Goal: Task Accomplishment & Management: Complete application form

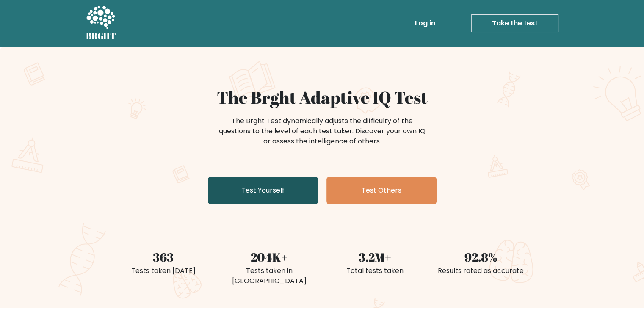
click at [300, 200] on link "Test Yourself" at bounding box center [263, 190] width 110 height 27
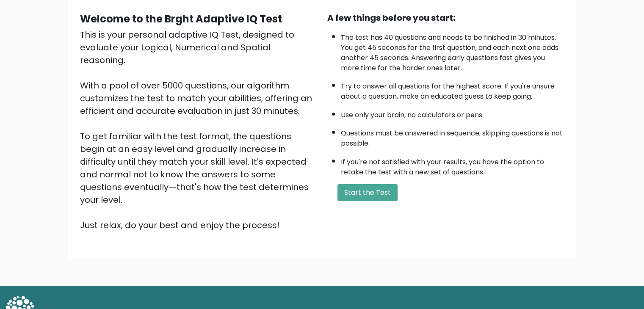
scroll to position [79, 0]
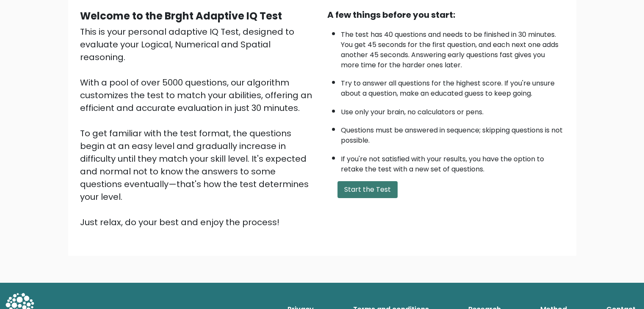
click at [377, 190] on button "Start the Test" at bounding box center [367, 189] width 60 height 17
click at [374, 181] on button "Start the Test" at bounding box center [367, 189] width 60 height 17
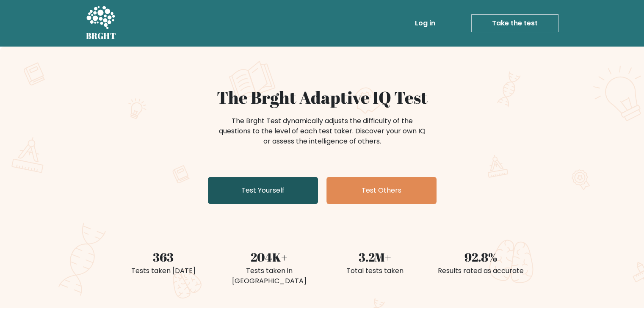
click at [243, 186] on link "Test Yourself" at bounding box center [263, 190] width 110 height 27
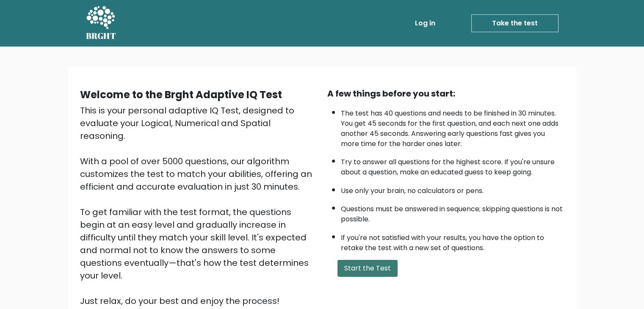
click at [372, 261] on button "Start the Test" at bounding box center [367, 268] width 60 height 17
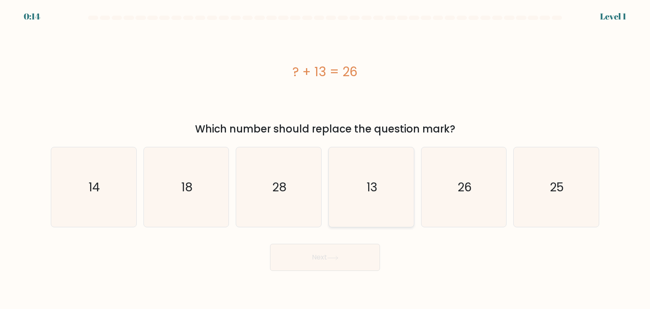
click at [383, 212] on icon "13" at bounding box center [371, 187] width 80 height 80
click at [326, 159] on input "d. 13" at bounding box center [325, 157] width 0 height 4
radio input "true"
click at [339, 259] on icon at bounding box center [332, 258] width 11 height 5
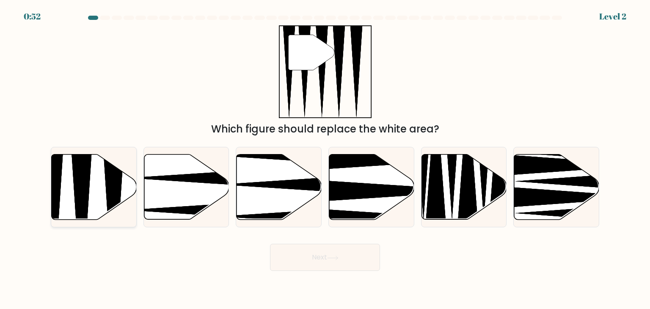
click at [76, 179] on icon at bounding box center [82, 222] width 22 height 169
click at [325, 159] on input "a." at bounding box center [325, 157] width 0 height 4
radio input "true"
click at [299, 246] on button "Next" at bounding box center [325, 257] width 110 height 27
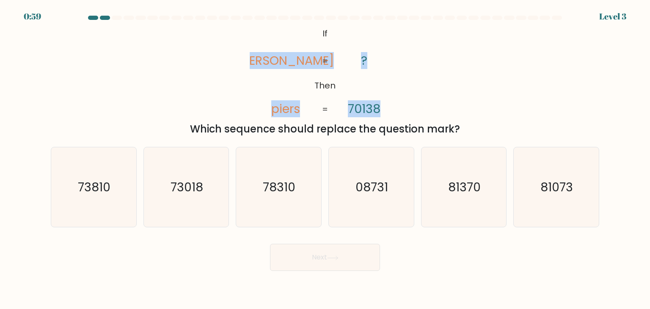
drag, startPoint x: 272, startPoint y: 57, endPoint x: 391, endPoint y: 95, distance: 125.3
click at [391, 95] on icon "@import url('https://fonts.googleapis.com/css?family=Abril+Fatface:400,100,100i…" at bounding box center [325, 71] width 151 height 93
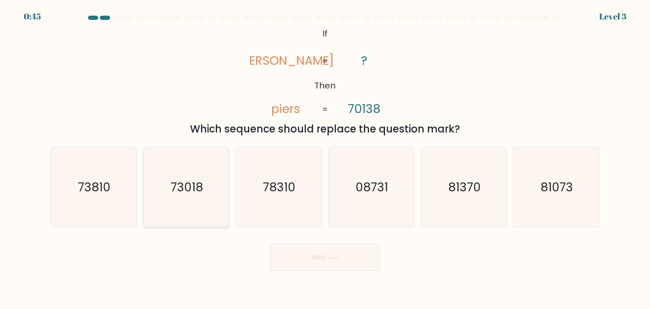
click at [186, 209] on icon "73018" at bounding box center [186, 187] width 80 height 80
click at [325, 159] on input "b. 73018" at bounding box center [325, 157] width 0 height 4
radio input "true"
click at [331, 261] on button "Next" at bounding box center [325, 257] width 110 height 27
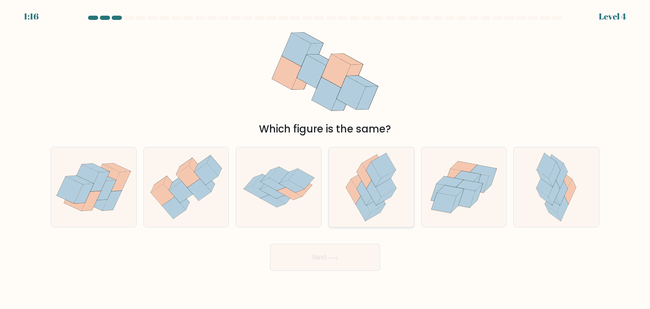
click at [386, 204] on icon at bounding box center [371, 187] width 66 height 80
click at [326, 159] on input "d." at bounding box center [325, 157] width 0 height 4
radio input "true"
click at [360, 266] on button "Next" at bounding box center [325, 257] width 110 height 27
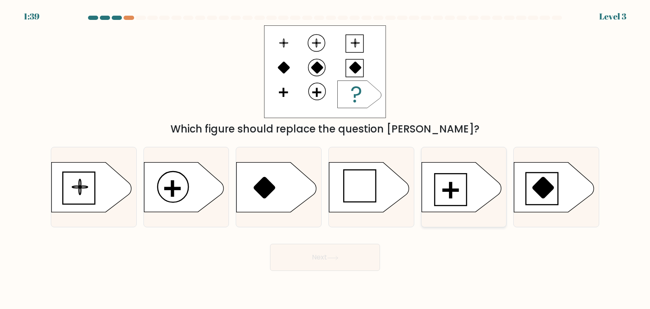
click at [451, 196] on rect at bounding box center [451, 189] width 2 height 15
click at [326, 159] on input "e." at bounding box center [325, 157] width 0 height 4
radio input "true"
click at [344, 256] on button "Next" at bounding box center [325, 257] width 110 height 27
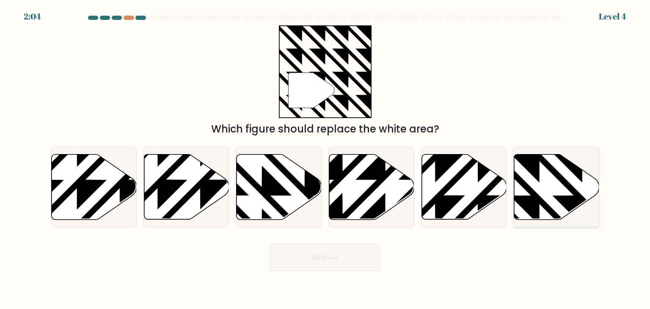
click at [566, 185] on icon at bounding box center [582, 152] width 171 height 171
click at [326, 159] on input "f." at bounding box center [325, 157] width 0 height 4
radio input "true"
click at [362, 269] on button "Next" at bounding box center [325, 257] width 110 height 27
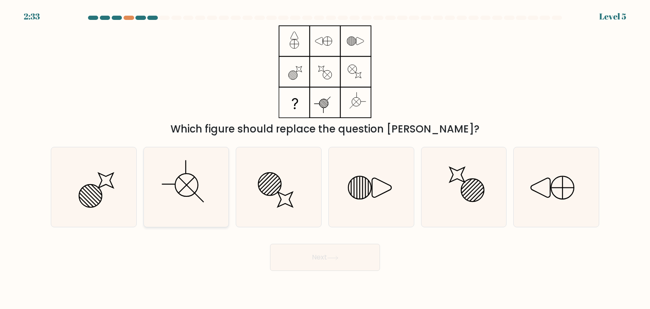
click at [204, 188] on icon at bounding box center [186, 187] width 80 height 80
click at [325, 159] on input "b." at bounding box center [325, 157] width 0 height 4
radio input "true"
click at [360, 262] on button "Next" at bounding box center [325, 257] width 110 height 27
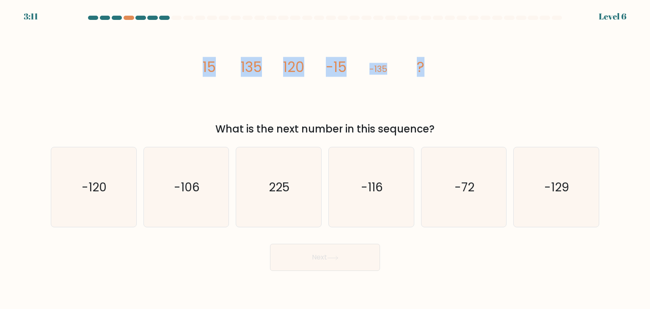
drag, startPoint x: 218, startPoint y: 66, endPoint x: 466, endPoint y: 73, distance: 247.7
click at [466, 73] on div "image/svg+xml 15 135 120 -15 -135 ? What is the next number in this sequence?" at bounding box center [325, 80] width 559 height 111
copy g "15 135 120 -15 -135 ?"
click at [412, 71] on icon "image/svg+xml 15 135 120 -15 -135 ?" at bounding box center [325, 71] width 254 height 93
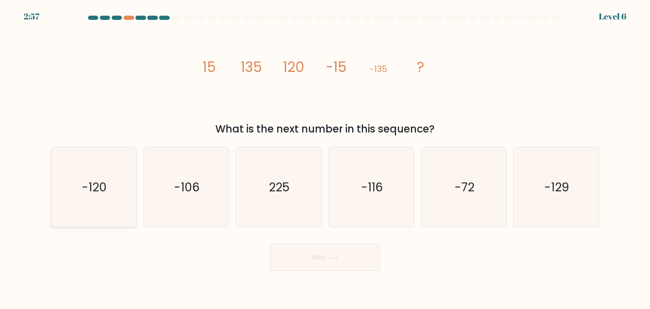
click at [102, 176] on icon "-120" at bounding box center [94, 187] width 80 height 80
click at [325, 159] on input "a. -120" at bounding box center [325, 157] width 0 height 4
radio input "true"
click at [347, 261] on button "Next" at bounding box center [325, 257] width 110 height 27
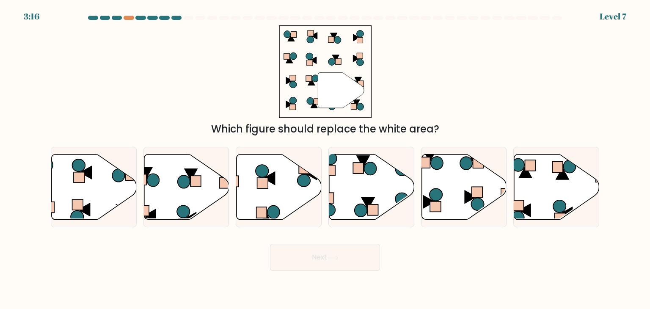
drag, startPoint x: 350, startPoint y: 41, endPoint x: 204, endPoint y: 85, distance: 152.9
click at [204, 85] on div "" Which figure should replace the white area?" at bounding box center [325, 80] width 559 height 111
click at [122, 192] on icon at bounding box center [94, 187] width 85 height 65
click at [325, 159] on input "a." at bounding box center [325, 157] width 0 height 4
radio input "true"
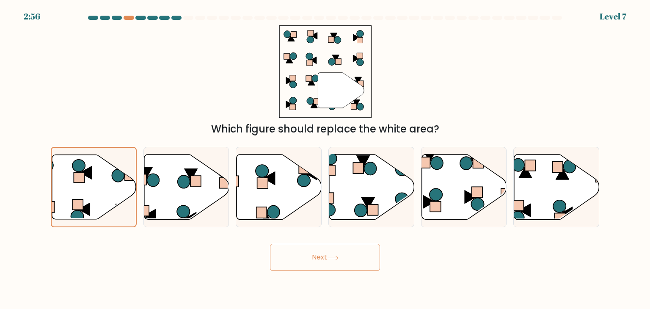
click at [332, 260] on button "Next" at bounding box center [325, 257] width 110 height 27
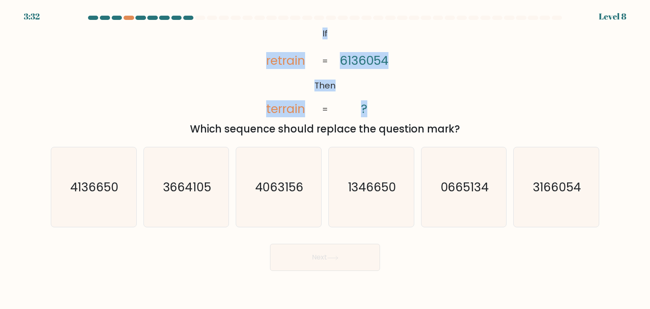
drag, startPoint x: 323, startPoint y: 27, endPoint x: 393, endPoint y: 112, distance: 110.1
click at [393, 112] on icon "@import url('https://fonts.googleapis.com/css?family=Abril+Fatface:400,100,100i…" at bounding box center [325, 71] width 151 height 93
copy icon "If Then retrain terrain 6136054 ?"
click at [491, 101] on div "@import url('https://fonts.googleapis.com/css?family=Abril+Fatface:400,100,100i…" at bounding box center [325, 80] width 559 height 111
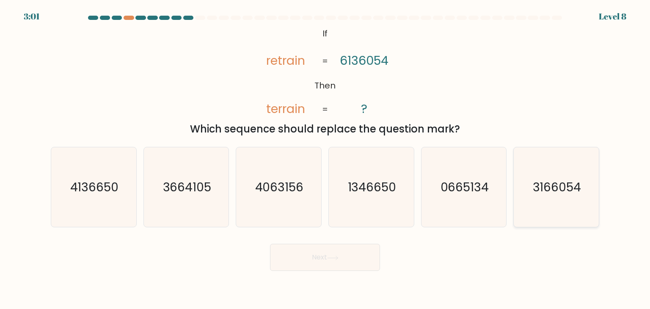
click at [558, 179] on text "3166054" at bounding box center [557, 187] width 49 height 17
click at [326, 159] on input "f. 3166054" at bounding box center [325, 157] width 0 height 4
radio input "true"
click at [333, 258] on icon at bounding box center [332, 258] width 11 height 5
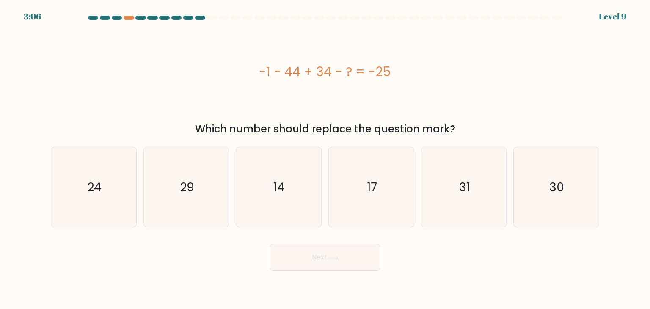
click at [0, 52] on form "a." at bounding box center [325, 143] width 650 height 255
drag, startPoint x: 252, startPoint y: 66, endPoint x: 458, endPoint y: 131, distance: 216.0
click at [458, 131] on div "-1 - 44 + 34 - ? = -25 Which number should replace the question mark?" at bounding box center [325, 80] width 559 height 111
copy div "-1 - 44 + 34 - ? = -25 Which number should replace the question mark?"
click at [290, 188] on icon "14" at bounding box center [279, 187] width 80 height 80
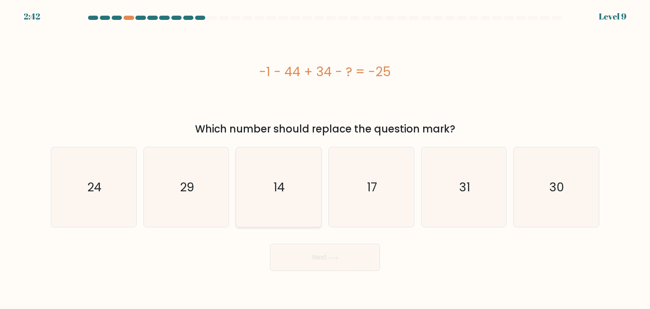
click at [325, 159] on input "c. 14" at bounding box center [325, 157] width 0 height 4
radio input "true"
click at [338, 254] on button "Next" at bounding box center [325, 257] width 110 height 27
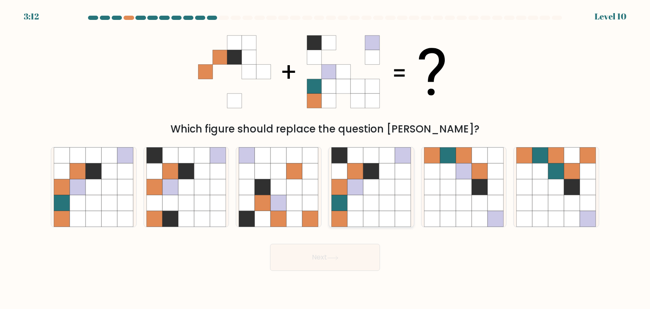
click at [356, 167] on icon at bounding box center [356, 171] width 16 height 16
click at [326, 159] on input "d." at bounding box center [325, 157] width 0 height 4
radio input "true"
click at [326, 255] on button "Next" at bounding box center [325, 257] width 110 height 27
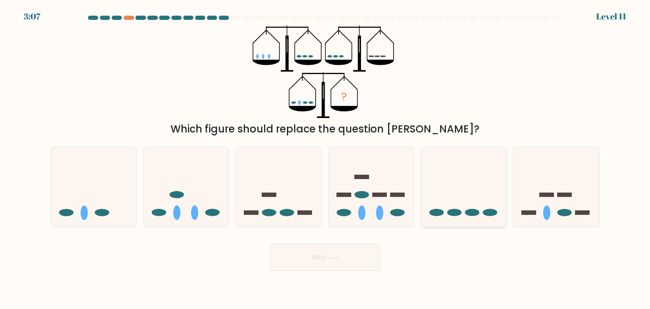
click at [444, 166] on icon at bounding box center [464, 187] width 85 height 70
click at [326, 159] on input "e." at bounding box center [325, 157] width 0 height 4
radio input "true"
click at [311, 168] on icon at bounding box center [278, 187] width 85 height 70
click at [325, 159] on input "c." at bounding box center [325, 157] width 0 height 4
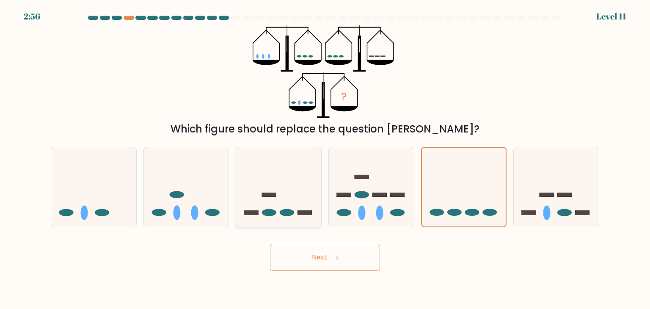
radio input "true"
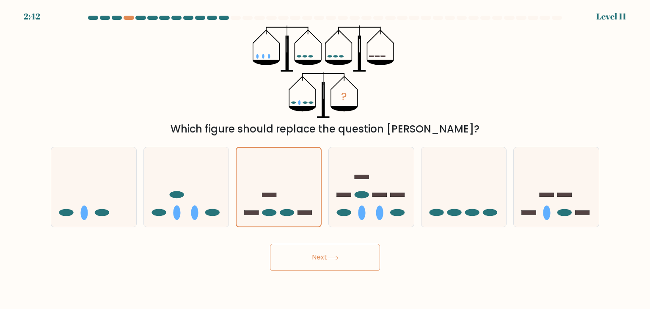
click at [335, 259] on icon at bounding box center [332, 258] width 11 height 5
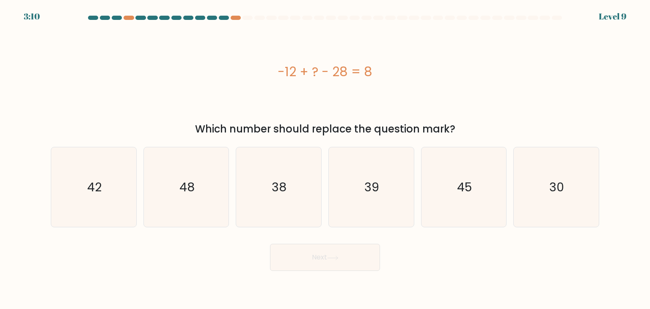
drag, startPoint x: 277, startPoint y: 75, endPoint x: 400, endPoint y: 78, distance: 122.8
click at [400, 78] on div "-12 + ? - 28 = 8" at bounding box center [325, 71] width 549 height 19
copy div "-12 + ? - 28 = 8"
click at [178, 193] on icon "48" at bounding box center [186, 187] width 80 height 80
click at [325, 159] on input "b. 48" at bounding box center [325, 157] width 0 height 4
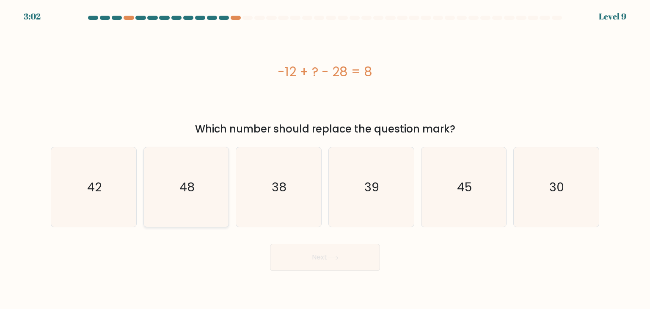
radio input "true"
click at [339, 263] on button "Next" at bounding box center [325, 257] width 110 height 27
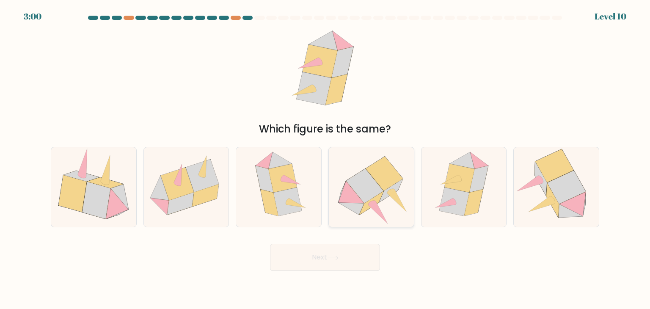
click at [386, 187] on icon at bounding box center [384, 174] width 37 height 34
click at [326, 159] on input "d." at bounding box center [325, 157] width 0 height 4
radio input "true"
click at [322, 256] on button "Next" at bounding box center [325, 257] width 110 height 27
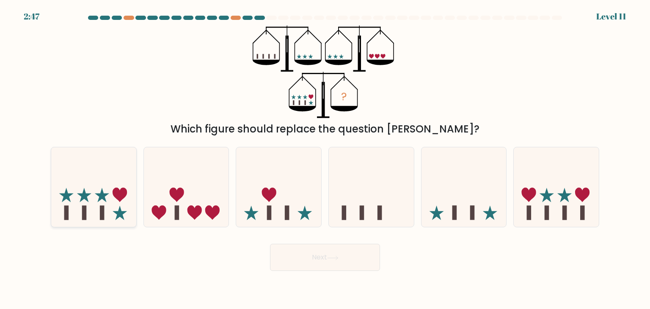
click at [99, 194] on icon at bounding box center [102, 195] width 14 height 14
click at [325, 159] on input "a." at bounding box center [325, 157] width 0 height 4
radio input "true"
click at [339, 254] on button "Next" at bounding box center [325, 257] width 110 height 27
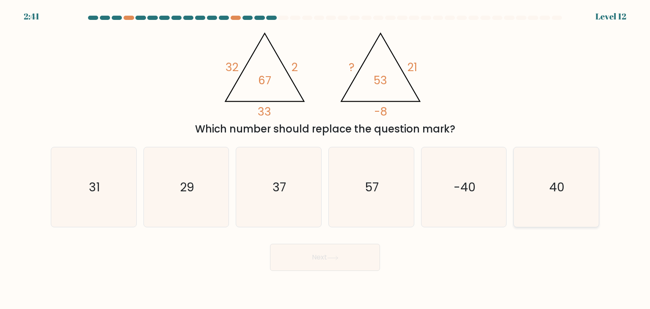
click at [550, 182] on text "40" at bounding box center [556, 187] width 15 height 17
click at [326, 159] on input "f. 40" at bounding box center [325, 157] width 0 height 4
radio input "true"
click at [337, 259] on icon at bounding box center [332, 258] width 11 height 5
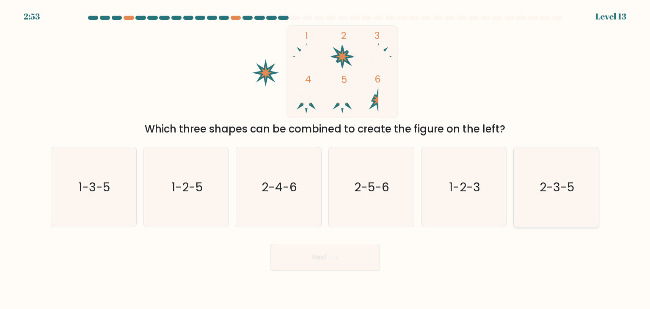
click at [564, 195] on icon "2-3-5" at bounding box center [556, 187] width 80 height 80
click at [326, 159] on input "f. 2-3-5" at bounding box center [325, 157] width 0 height 4
radio input "true"
click at [317, 254] on button "Next" at bounding box center [325, 257] width 110 height 27
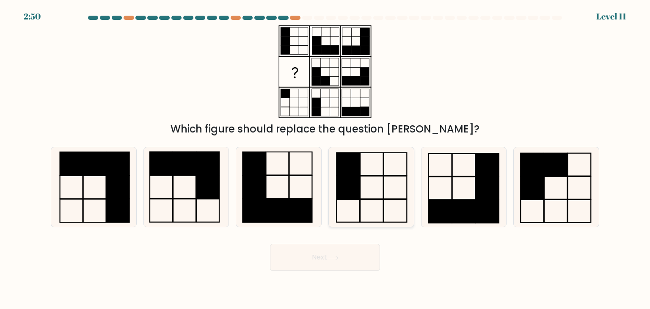
click at [364, 193] on icon at bounding box center [371, 187] width 80 height 80
click at [326, 159] on input "d." at bounding box center [325, 157] width 0 height 4
radio input "true"
click at [351, 258] on button "Next" at bounding box center [325, 257] width 110 height 27
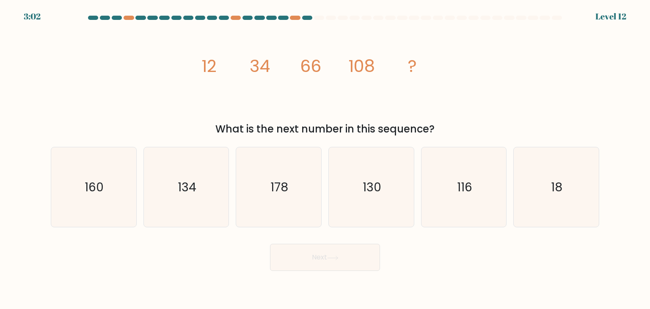
click at [598, 246] on div "Next" at bounding box center [325, 253] width 559 height 33
click at [173, 82] on div "image/svg+xml 12 34 66 108 ? What is the next number in this sequence?" at bounding box center [325, 80] width 559 height 111
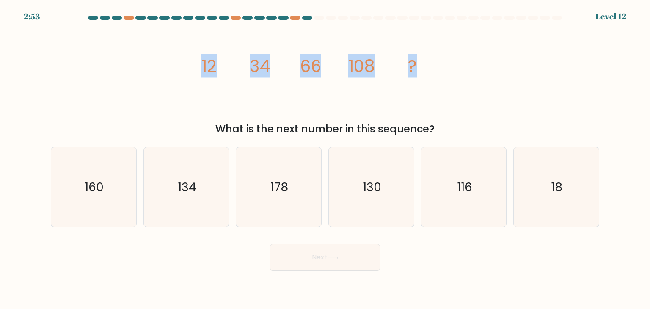
drag, startPoint x: 185, startPoint y: 70, endPoint x: 459, endPoint y: 70, distance: 273.9
click at [459, 70] on div "image/svg+xml 12 34 66 108 ? What is the next number in this sequence?" at bounding box center [325, 80] width 559 height 111
click at [234, 61] on icon "image/svg+xml 12 34 66 108 ?" at bounding box center [325, 71] width 254 height 93
click at [200, 64] on icon "image/svg+xml 12 34 66 108 ?" at bounding box center [325, 71] width 254 height 93
click at [193, 64] on div "image/svg+xml 12 34 66 108 ? What is the next number in this sequence?" at bounding box center [325, 80] width 559 height 111
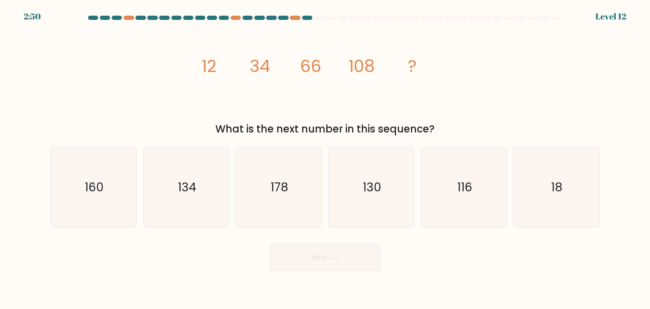
drag, startPoint x: 194, startPoint y: 70, endPoint x: 439, endPoint y: 130, distance: 251.6
click at [439, 130] on div "image/svg+xml 12 34 66 108 ? What is the next number in this sequence?" at bounding box center [325, 80] width 559 height 111
copy div "12 34 66 108 ? What is the next number in this sequence?"
click at [428, 76] on icon "image/svg+xml 12 34 66 108 ?" at bounding box center [325, 71] width 254 height 93
click at [323, 110] on icon "image/svg+xml 12 34 66 108 ?" at bounding box center [325, 71] width 254 height 93
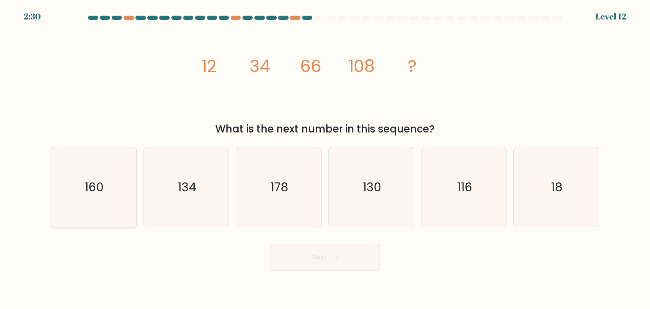
click at [91, 195] on text "160" at bounding box center [94, 187] width 19 height 17
click at [325, 159] on input "a. 160" at bounding box center [325, 157] width 0 height 4
radio input "true"
click at [320, 254] on button "Next" at bounding box center [325, 257] width 110 height 27
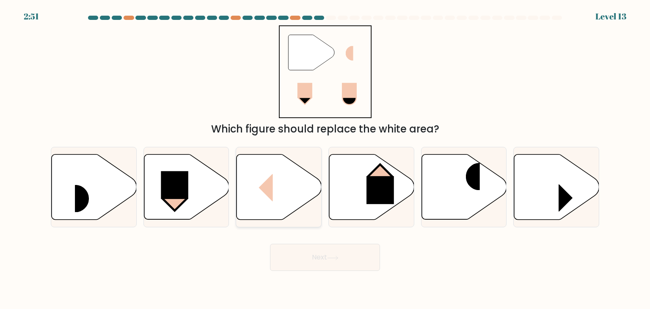
click at [276, 192] on icon at bounding box center [279, 187] width 85 height 65
click at [325, 159] on input "c." at bounding box center [325, 157] width 0 height 4
radio input "true"
drag, startPoint x: 331, startPoint y: 256, endPoint x: 325, endPoint y: 261, distance: 8.1
click at [325, 261] on button "Next" at bounding box center [325, 257] width 110 height 27
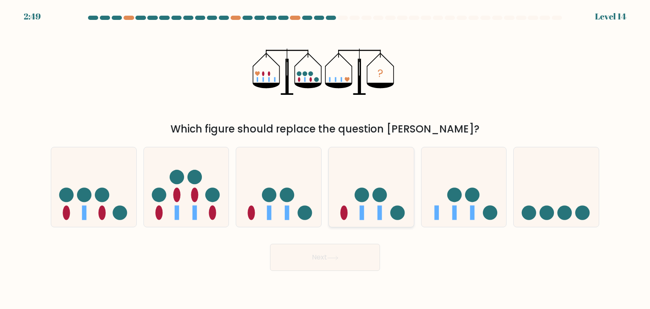
drag, startPoint x: 386, startPoint y: 201, endPoint x: 369, endPoint y: 207, distance: 17.4
click at [385, 201] on icon at bounding box center [371, 187] width 85 height 70
click at [326, 159] on input "d." at bounding box center [325, 157] width 0 height 4
radio input "true"
click at [353, 255] on button "Next" at bounding box center [325, 257] width 110 height 27
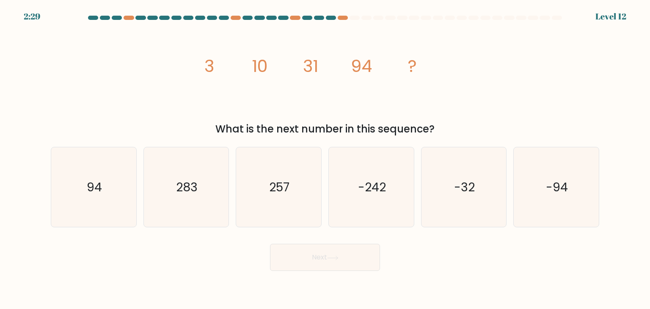
click at [226, 58] on icon "image/svg+xml 3 10 31 94 ?" at bounding box center [325, 71] width 254 height 93
drag, startPoint x: 195, startPoint y: 61, endPoint x: 471, endPoint y: 133, distance: 285.5
click at [471, 133] on div "image/svg+xml 3 10 31 94 ? What is the next number in this sequence?" at bounding box center [325, 80] width 559 height 111
copy div "3 10 31 94 ? What is the next number in this sequence?"
click at [200, 98] on icon "image/svg+xml 3 10 31 94 ?" at bounding box center [325, 71] width 254 height 93
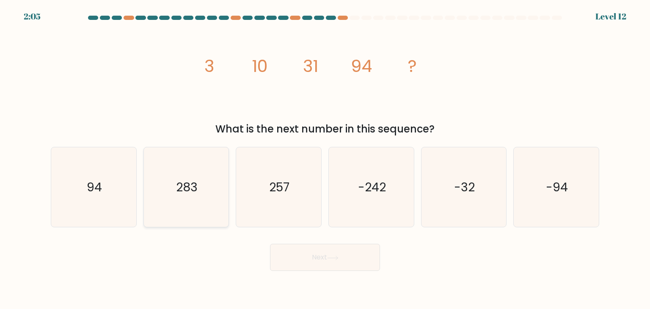
click at [201, 179] on icon "283" at bounding box center [186, 187] width 80 height 80
click at [325, 159] on input "b. 283" at bounding box center [325, 157] width 0 height 4
radio input "true"
click at [326, 251] on button "Next" at bounding box center [325, 257] width 110 height 27
click at [356, 258] on button "Next" at bounding box center [325, 257] width 110 height 27
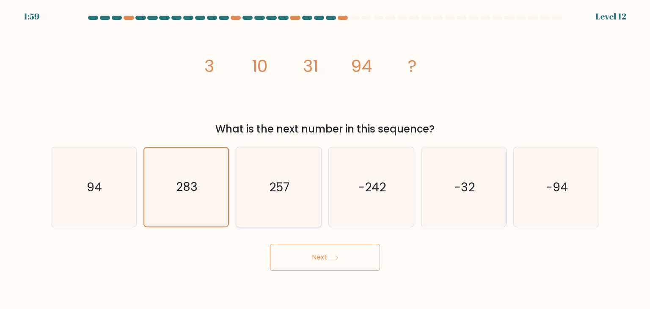
click at [242, 194] on icon "257" at bounding box center [279, 187] width 80 height 80
click at [325, 159] on input "c. 257" at bounding box center [325, 157] width 0 height 4
radio input "true"
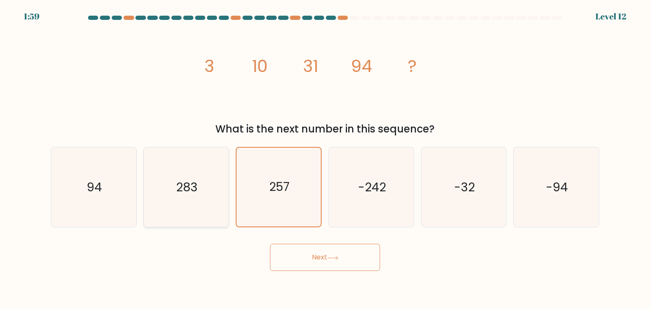
click at [214, 192] on icon "283" at bounding box center [186, 187] width 80 height 80
click at [325, 159] on input "b. 283" at bounding box center [325, 157] width 0 height 4
radio input "true"
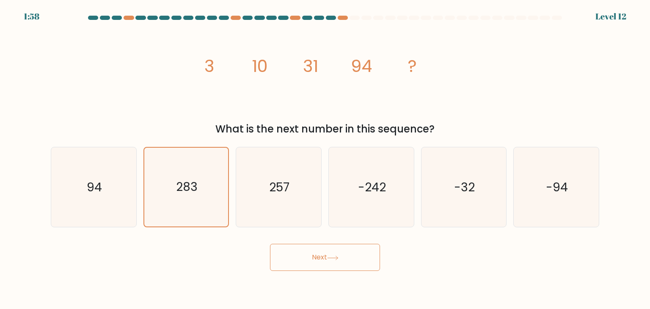
click at [321, 253] on button "Next" at bounding box center [325, 257] width 110 height 27
click at [321, 254] on button "Next" at bounding box center [325, 257] width 110 height 27
click at [129, 182] on icon "94" at bounding box center [94, 187] width 80 height 80
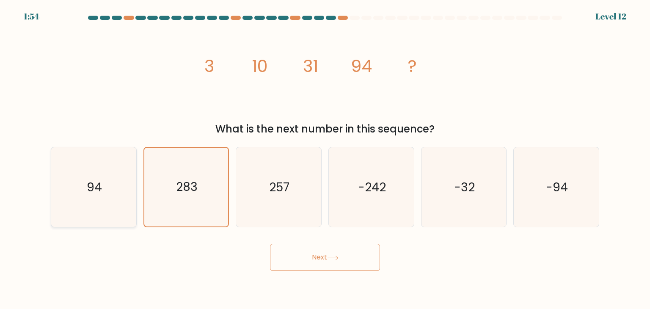
click at [325, 159] on input "a. 94" at bounding box center [325, 157] width 0 height 4
radio input "true"
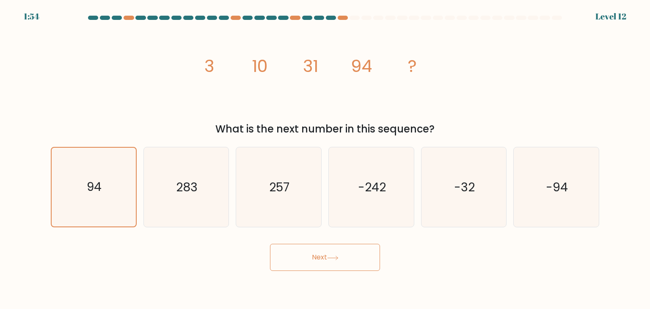
click at [341, 257] on button "Next" at bounding box center [325, 257] width 110 height 27
click at [199, 200] on icon "283" at bounding box center [186, 187] width 80 height 80
click at [325, 159] on input "b. 283" at bounding box center [325, 157] width 0 height 4
radio input "true"
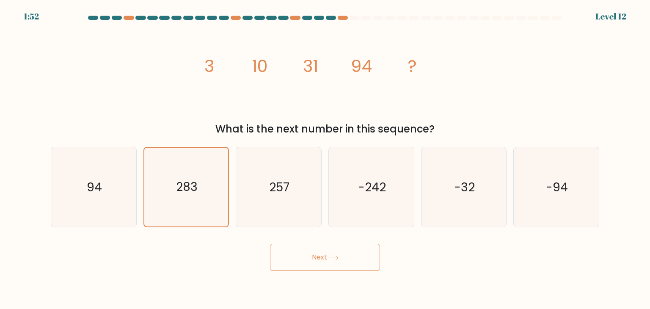
click at [352, 270] on button "Next" at bounding box center [325, 257] width 110 height 27
click at [322, 248] on button "Next" at bounding box center [325, 257] width 110 height 27
click at [227, 166] on div "283" at bounding box center [187, 187] width 86 height 80
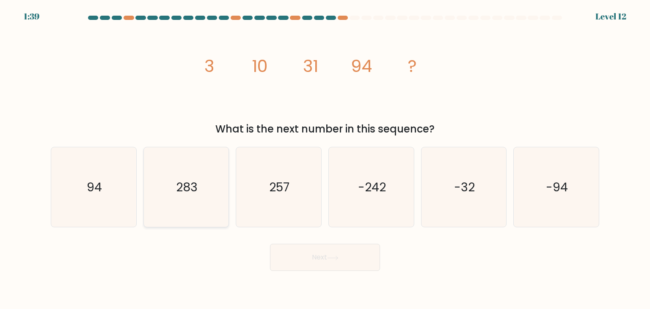
click at [325, 159] on input "b. 283" at bounding box center [325, 157] width 0 height 4
radio input "true"
click at [333, 259] on icon at bounding box center [332, 258] width 11 height 5
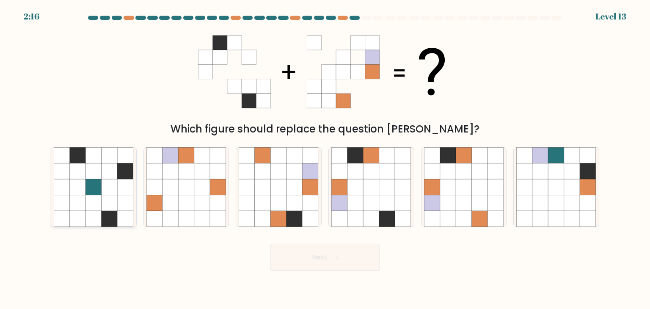
click at [112, 182] on icon at bounding box center [110, 187] width 16 height 16
click at [325, 159] on input "a." at bounding box center [325, 157] width 0 height 4
radio input "true"
click at [474, 270] on div "Next" at bounding box center [325, 253] width 559 height 33
click at [278, 180] on icon at bounding box center [279, 187] width 16 height 16
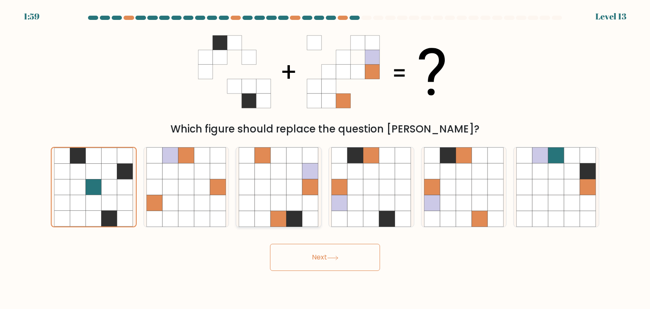
click at [325, 159] on input "c." at bounding box center [325, 157] width 0 height 4
radio input "true"
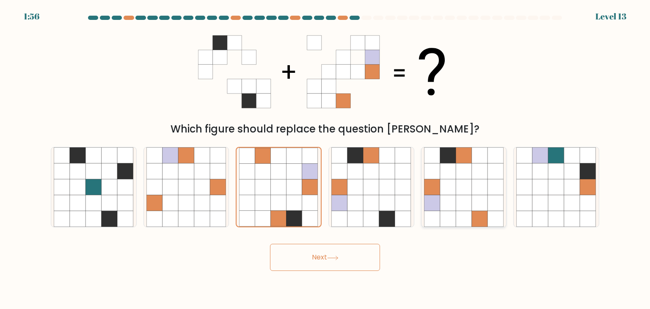
click at [469, 180] on icon at bounding box center [464, 187] width 16 height 16
click at [326, 159] on input "e." at bounding box center [325, 157] width 0 height 4
radio input "true"
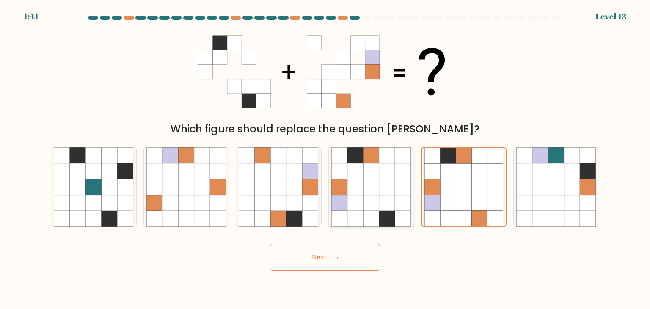
click at [383, 192] on icon at bounding box center [387, 187] width 16 height 16
click at [326, 159] on input "d." at bounding box center [325, 157] width 0 height 4
radio input "true"
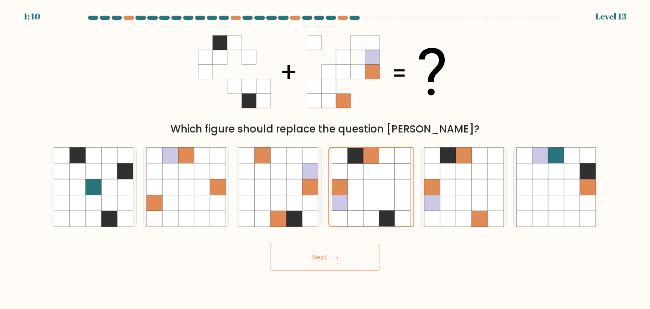
click at [372, 257] on button "Next" at bounding box center [325, 257] width 110 height 27
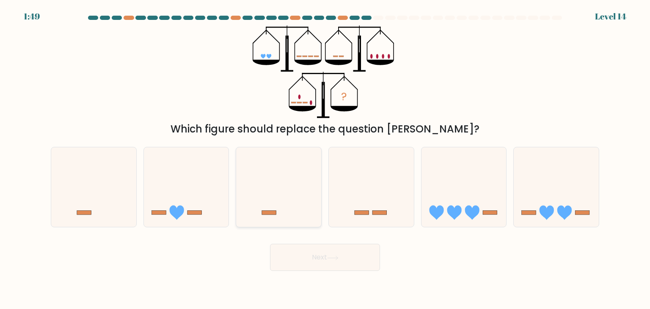
click at [294, 194] on icon at bounding box center [278, 187] width 85 height 70
click at [325, 159] on input "c." at bounding box center [325, 157] width 0 height 4
radio input "true"
click at [189, 193] on icon at bounding box center [186, 187] width 85 height 70
click at [325, 159] on input "b." at bounding box center [325, 157] width 0 height 4
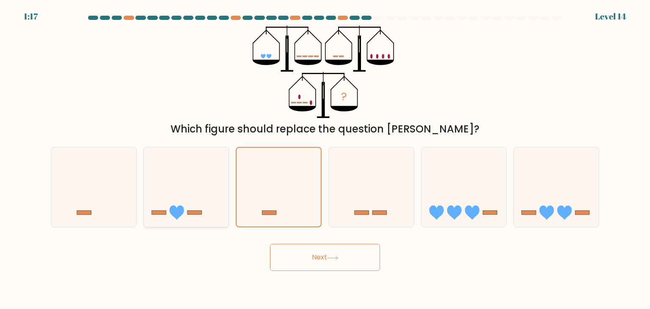
radio input "true"
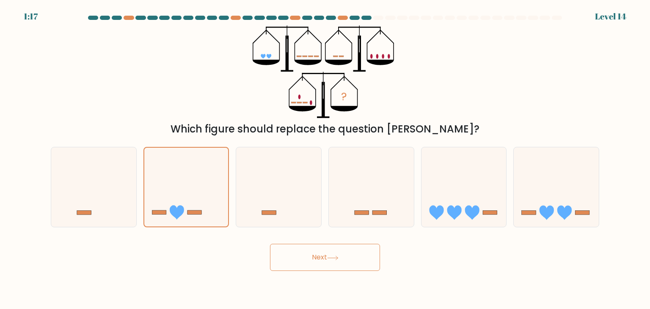
click at [309, 253] on button "Next" at bounding box center [325, 257] width 110 height 27
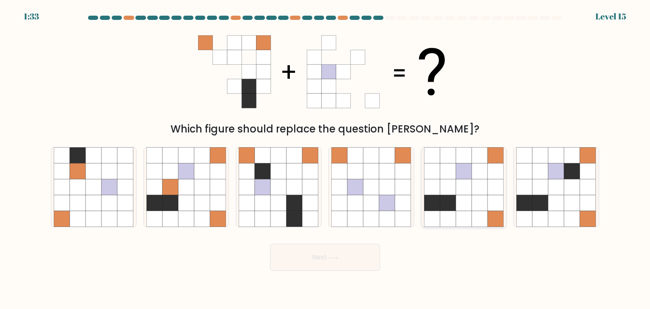
click at [481, 169] on icon at bounding box center [480, 171] width 16 height 16
click at [326, 159] on input "e." at bounding box center [325, 157] width 0 height 4
radio input "true"
click at [338, 246] on button "Next" at bounding box center [325, 257] width 110 height 27
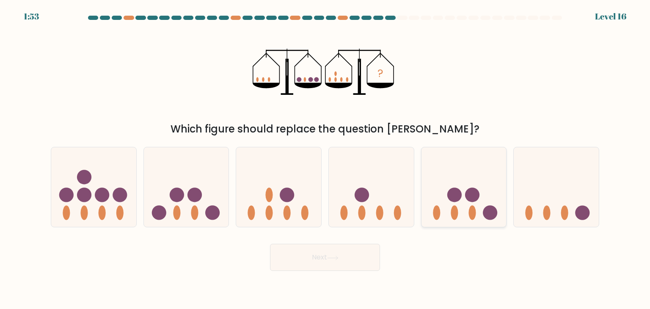
click at [476, 209] on icon at bounding box center [464, 187] width 85 height 70
click at [326, 159] on input "e." at bounding box center [325, 157] width 0 height 4
radio input "true"
click at [345, 262] on button "Next" at bounding box center [325, 257] width 110 height 27
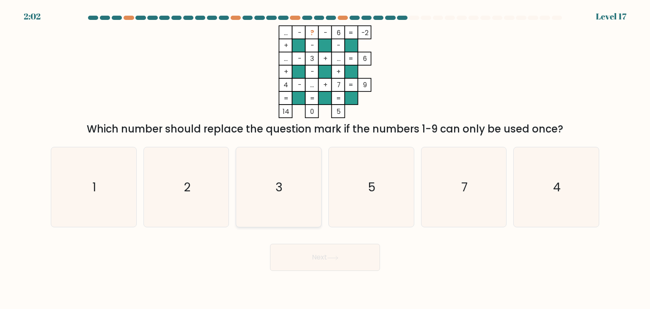
click at [281, 169] on icon "3" at bounding box center [279, 187] width 80 height 80
click at [325, 159] on input "c. 3" at bounding box center [325, 157] width 0 height 4
radio input "true"
click at [104, 187] on icon "1" at bounding box center [94, 187] width 80 height 80
click at [325, 159] on input "a. 1" at bounding box center [325, 157] width 0 height 4
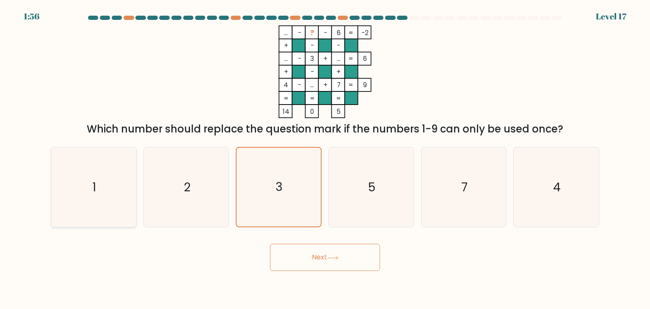
radio input "true"
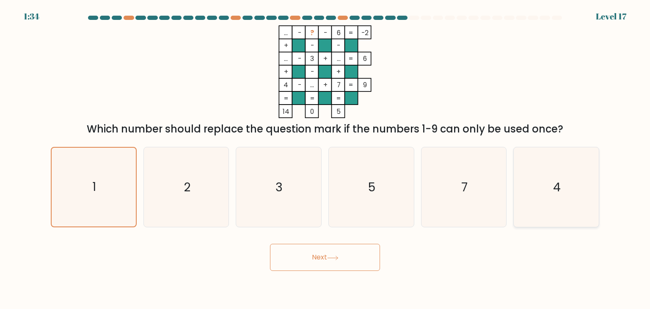
click at [565, 191] on icon "4" at bounding box center [556, 187] width 80 height 80
click at [326, 159] on input "f. 4" at bounding box center [325, 157] width 0 height 4
radio input "true"
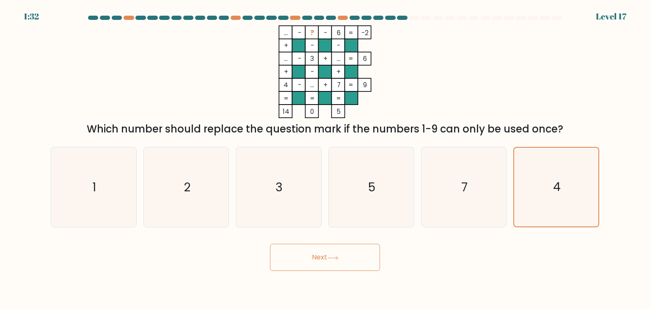
click at [302, 248] on button "Next" at bounding box center [325, 257] width 110 height 27
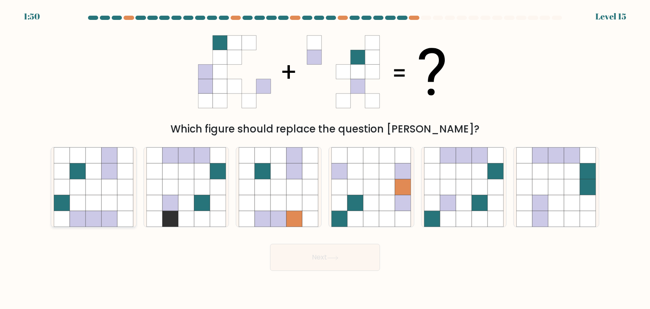
click at [58, 168] on icon at bounding box center [62, 171] width 16 height 16
click at [325, 159] on input "a." at bounding box center [325, 157] width 0 height 4
radio input "true"
click at [315, 266] on button "Next" at bounding box center [325, 257] width 110 height 27
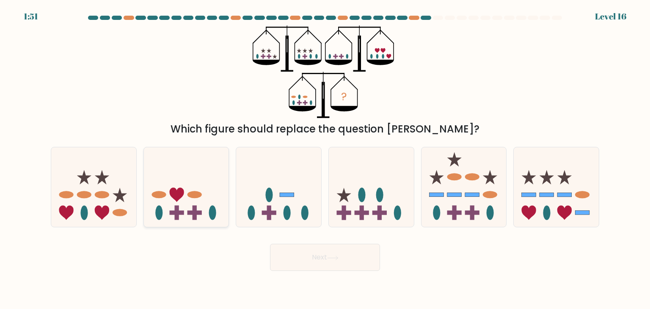
click at [186, 188] on icon at bounding box center [186, 187] width 85 height 70
click at [325, 159] on input "b." at bounding box center [325, 157] width 0 height 4
radio input "true"
click at [344, 254] on button "Next" at bounding box center [325, 257] width 110 height 27
click at [343, 254] on button "Next" at bounding box center [325, 257] width 110 height 27
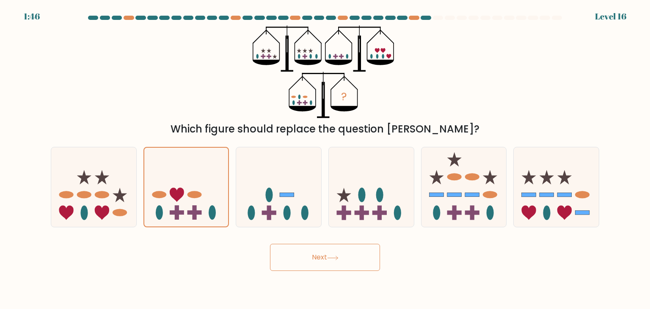
click at [322, 261] on button "Next" at bounding box center [325, 257] width 110 height 27
click at [319, 258] on button "Next" at bounding box center [325, 257] width 110 height 27
click at [317, 258] on button "Next" at bounding box center [325, 257] width 110 height 27
drag, startPoint x: 316, startPoint y: 259, endPoint x: 315, endPoint y: 263, distance: 4.3
click at [315, 263] on button "Next" at bounding box center [325, 257] width 110 height 27
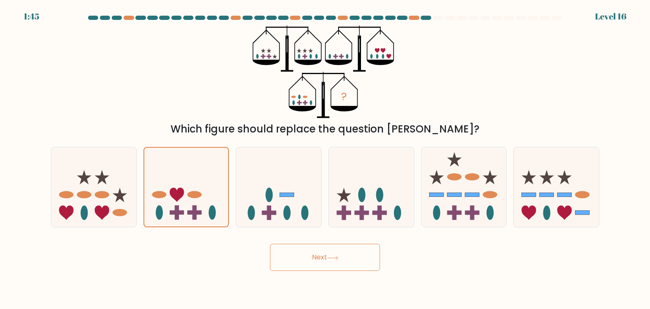
click at [317, 264] on button "Next" at bounding box center [325, 257] width 110 height 27
click at [188, 204] on icon at bounding box center [186, 187] width 85 height 70
click at [325, 159] on input "b." at bounding box center [325, 157] width 0 height 4
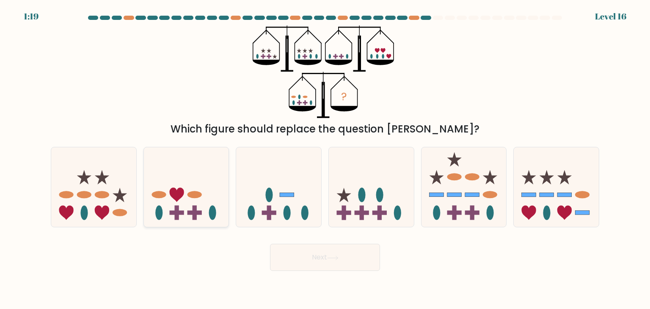
radio input "true"
click at [318, 256] on button "Next" at bounding box center [325, 257] width 110 height 27
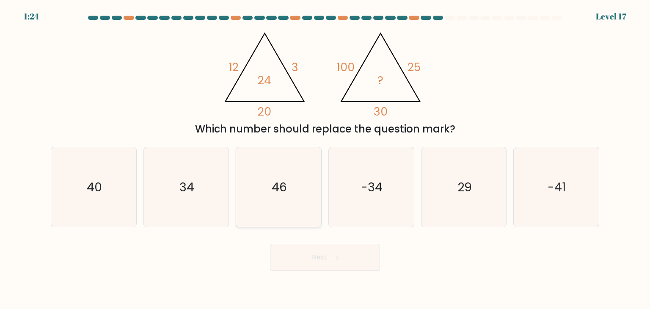
click at [286, 185] on text "46" at bounding box center [279, 187] width 15 height 17
click at [325, 159] on input "c. 46" at bounding box center [325, 157] width 0 height 4
radio input "true"
click at [356, 269] on button "Next" at bounding box center [325, 257] width 110 height 27
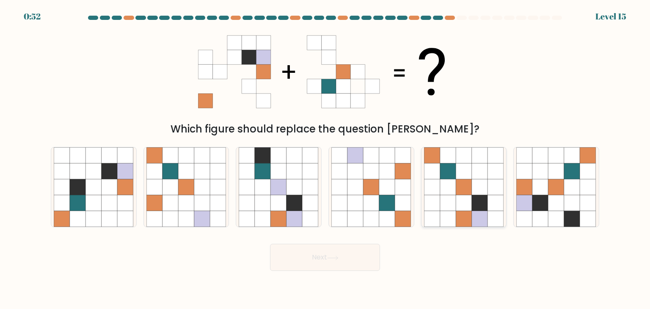
click at [456, 184] on icon at bounding box center [464, 187] width 16 height 16
click at [326, 159] on input "e." at bounding box center [325, 157] width 0 height 4
radio input "true"
click at [339, 257] on icon at bounding box center [332, 258] width 11 height 5
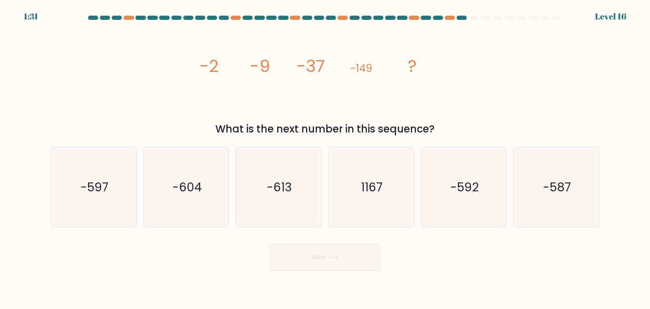
drag, startPoint x: 190, startPoint y: 61, endPoint x: 453, endPoint y: 132, distance: 272.1
click at [453, 132] on div "image/svg+xml -2 -9 -37 -149 ? What is the next number in this sequence?" at bounding box center [325, 80] width 559 height 111
copy div "-2 -9 -37 -149 ? What is the next number in this sequence?"
click at [88, 190] on text "-597" at bounding box center [94, 187] width 28 height 17
click at [325, 159] on input "a. -597" at bounding box center [325, 157] width 0 height 4
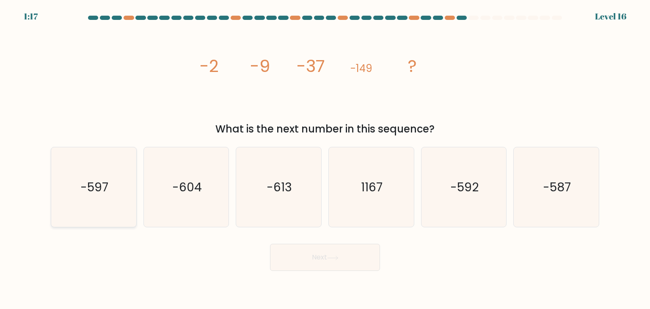
radio input "true"
click at [344, 251] on button "Next" at bounding box center [325, 257] width 110 height 27
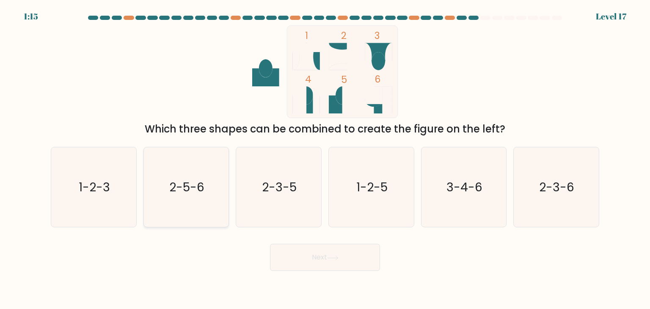
click at [210, 196] on icon "2-5-6" at bounding box center [186, 187] width 80 height 80
click at [325, 159] on input "b. 2-5-6" at bounding box center [325, 157] width 0 height 4
radio input "true"
click at [336, 254] on button "Next" at bounding box center [325, 257] width 110 height 27
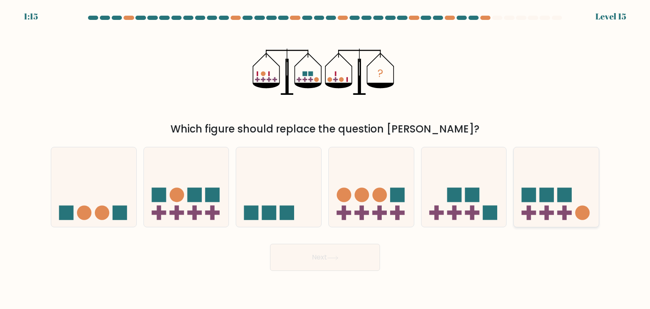
click at [571, 193] on rect at bounding box center [564, 195] width 14 height 14
click at [326, 159] on input "f." at bounding box center [325, 157] width 0 height 4
radio input "true"
click at [350, 257] on button "Next" at bounding box center [325, 257] width 110 height 27
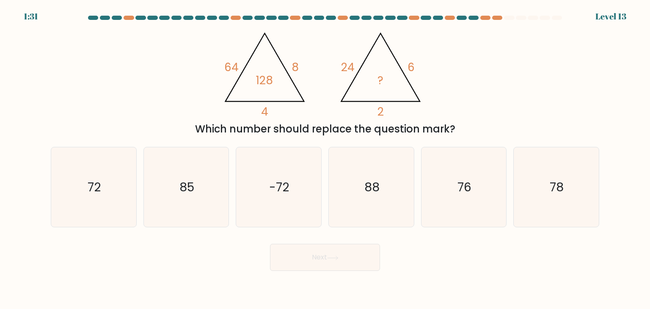
click at [207, 254] on div "Next" at bounding box center [325, 253] width 559 height 33
click at [463, 281] on body "1:15 Level 13" at bounding box center [325, 154] width 650 height 309
click at [271, 187] on text "-72" at bounding box center [280, 187] width 20 height 17
click at [325, 159] on input "c. -72" at bounding box center [325, 157] width 0 height 4
radio input "true"
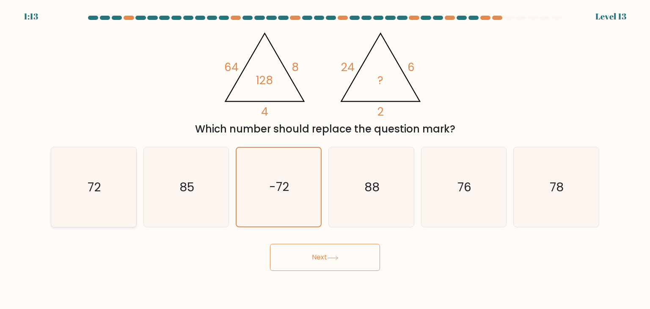
click at [96, 186] on text "72" at bounding box center [94, 187] width 13 height 17
click at [325, 159] on input "a. 72" at bounding box center [325, 157] width 0 height 4
radio input "true"
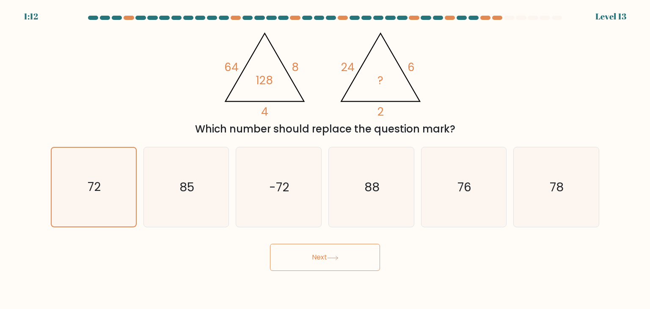
click at [331, 253] on button "Next" at bounding box center [325, 257] width 110 height 27
click at [334, 251] on button "Next" at bounding box center [325, 257] width 110 height 27
click at [333, 254] on button "Next" at bounding box center [325, 257] width 110 height 27
click at [86, 173] on icon "72" at bounding box center [94, 187] width 80 height 80
click at [325, 159] on input "a. 72" at bounding box center [325, 157] width 0 height 4
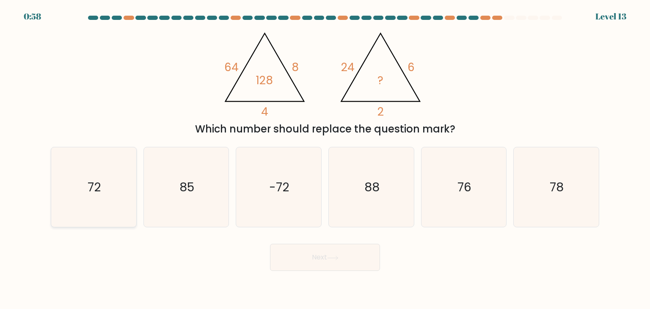
radio input "true"
click at [337, 254] on button "Next" at bounding box center [325, 257] width 110 height 27
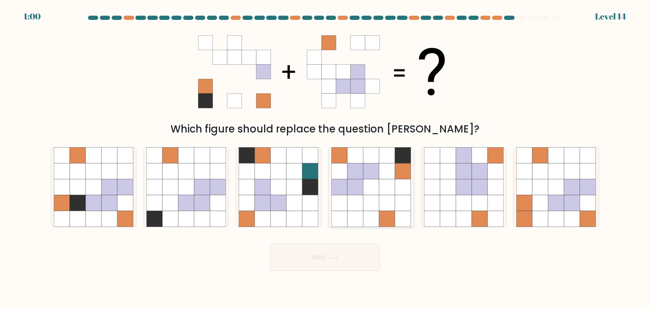
click at [394, 185] on icon at bounding box center [387, 187] width 16 height 16
click at [326, 159] on input "d." at bounding box center [325, 157] width 0 height 4
radio input "true"
click at [346, 268] on button "Next" at bounding box center [325, 257] width 110 height 27
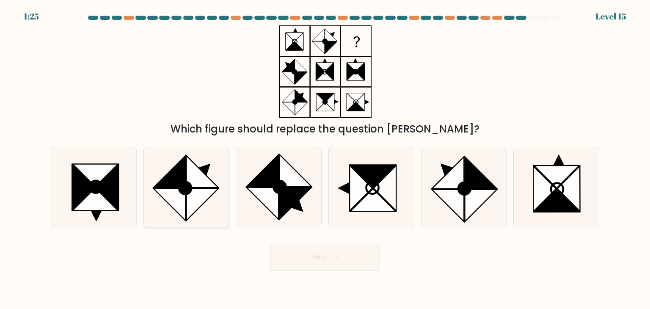
click at [185, 192] on circle at bounding box center [185, 187] width 17 height 17
click at [325, 159] on input "b." at bounding box center [325, 157] width 0 height 4
radio input "true"
click at [342, 257] on button "Next" at bounding box center [325, 257] width 110 height 27
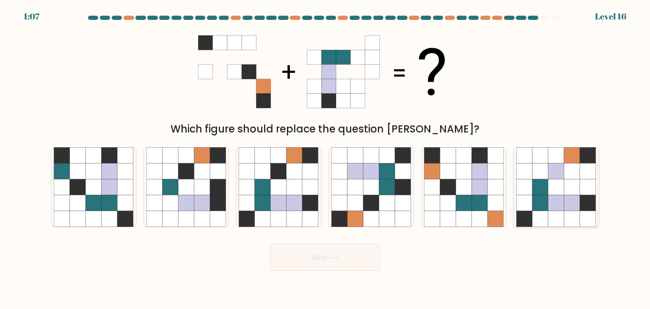
click at [574, 205] on icon at bounding box center [572, 203] width 16 height 16
click at [326, 159] on input "f." at bounding box center [325, 157] width 0 height 4
radio input "true"
click at [345, 269] on button "Next" at bounding box center [325, 257] width 110 height 27
click at [349, 257] on button "Next" at bounding box center [325, 257] width 110 height 27
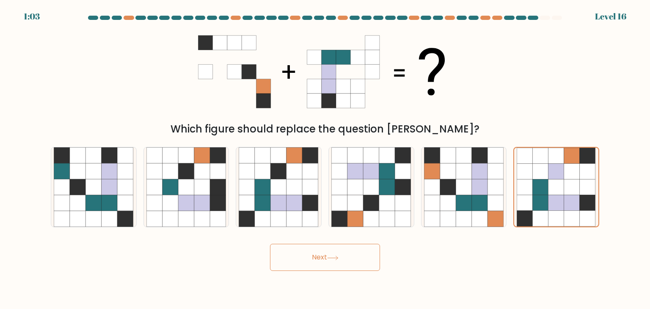
click at [349, 257] on button "Next" at bounding box center [325, 257] width 110 height 27
click at [325, 254] on button "Next" at bounding box center [325, 257] width 110 height 27
click at [322, 254] on button "Next" at bounding box center [325, 257] width 110 height 27
drag, startPoint x: 315, startPoint y: 254, endPoint x: 0, endPoint y: 28, distance: 387.2
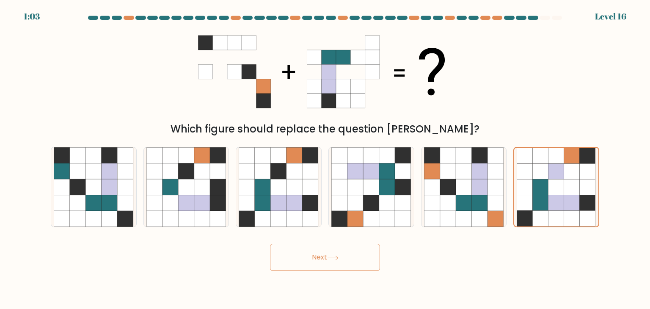
click at [314, 253] on button "Next" at bounding box center [325, 257] width 110 height 27
click at [544, 177] on icon at bounding box center [541, 171] width 16 height 16
click at [326, 159] on input "f." at bounding box center [325, 157] width 0 height 4
radio input "true"
click at [326, 255] on button "Next" at bounding box center [325, 257] width 110 height 27
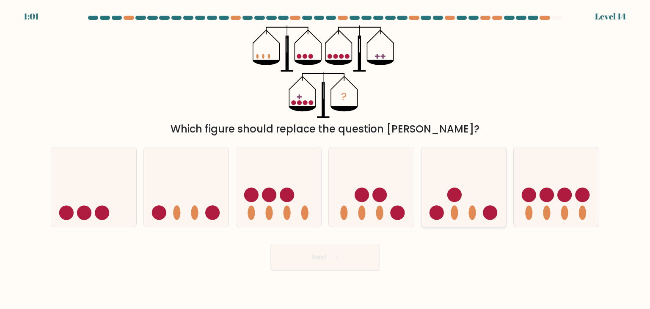
click at [446, 192] on icon at bounding box center [464, 187] width 85 height 70
click at [326, 159] on input "e." at bounding box center [325, 157] width 0 height 4
radio input "true"
click at [367, 182] on icon at bounding box center [371, 187] width 85 height 70
click at [326, 159] on input "d." at bounding box center [325, 157] width 0 height 4
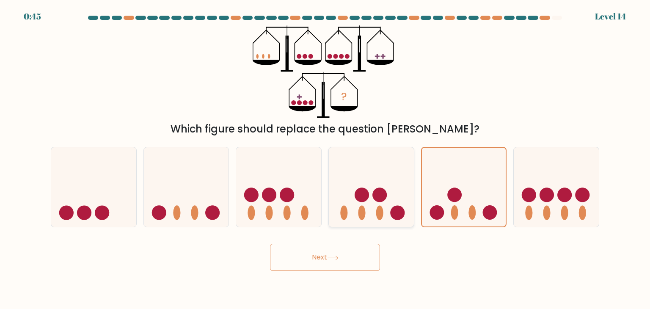
radio input "true"
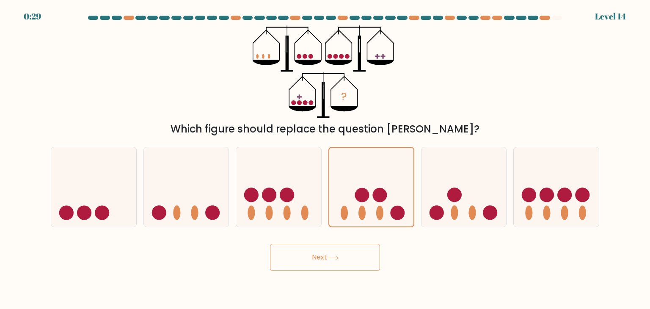
click at [353, 255] on button "Next" at bounding box center [325, 257] width 110 height 27
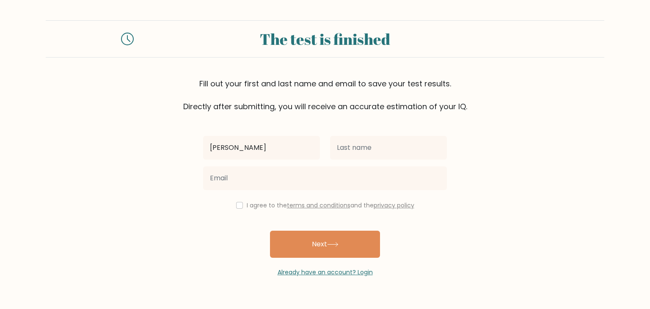
type input "[PERSON_NAME]"
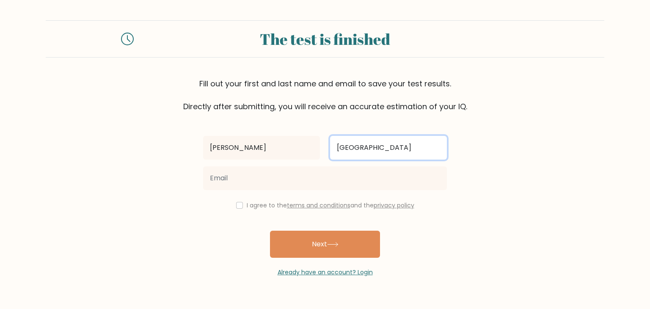
type input "[GEOGRAPHIC_DATA]"
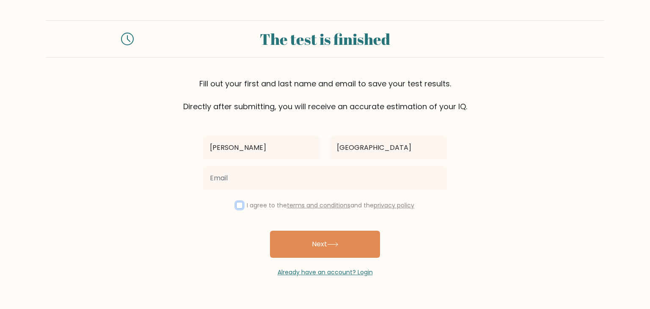
click at [236, 204] on input "checkbox" at bounding box center [239, 205] width 7 height 7
checkbox input "true"
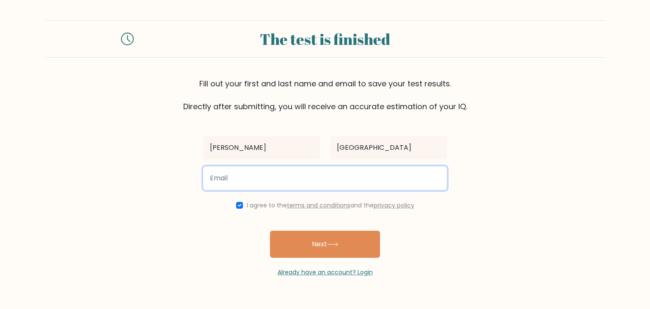
click at [261, 175] on input "email" at bounding box center [325, 178] width 244 height 24
type input "i"
type input "[EMAIL_ADDRESS][DOMAIN_NAME]"
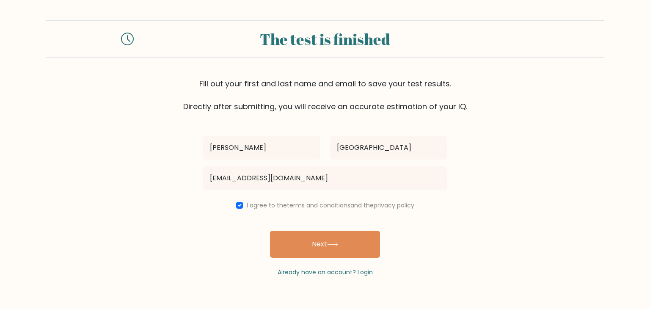
click at [306, 242] on button "Next" at bounding box center [325, 244] width 110 height 27
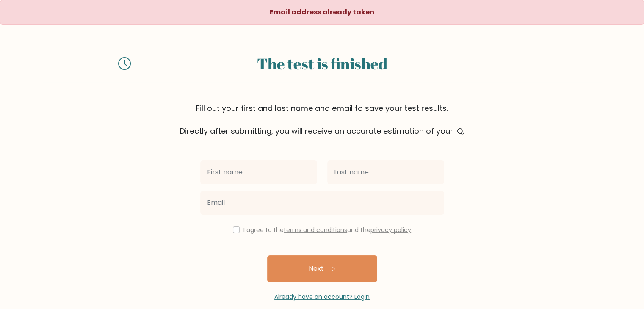
click at [237, 174] on input "text" at bounding box center [258, 172] width 117 height 24
type input "[PERSON_NAME]"
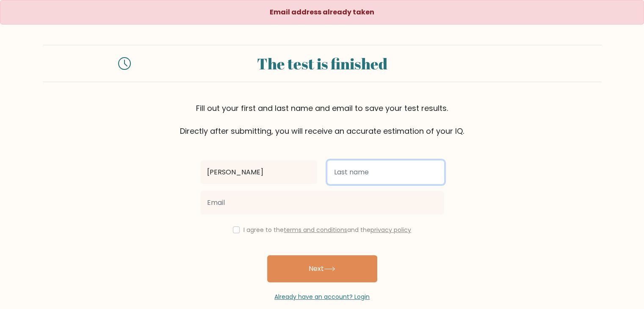
click at [364, 177] on input "text" at bounding box center [385, 172] width 117 height 24
type input "[GEOGRAPHIC_DATA]"
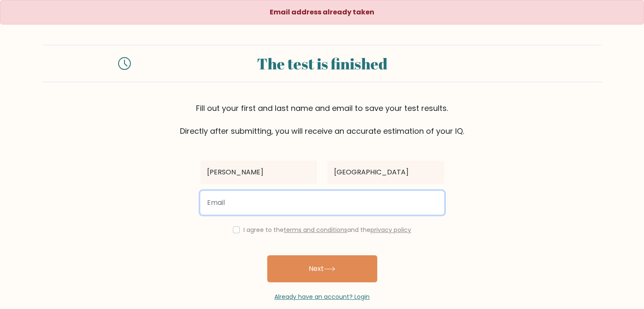
click at [308, 210] on input "email" at bounding box center [322, 203] width 244 height 24
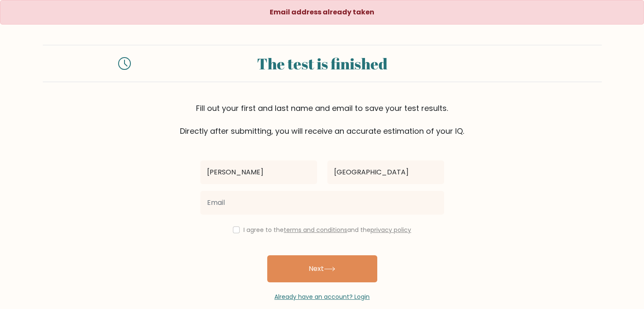
click at [76, 196] on form "The test is finished Fill out your first and last name and email to save your t…" at bounding box center [322, 173] width 644 height 257
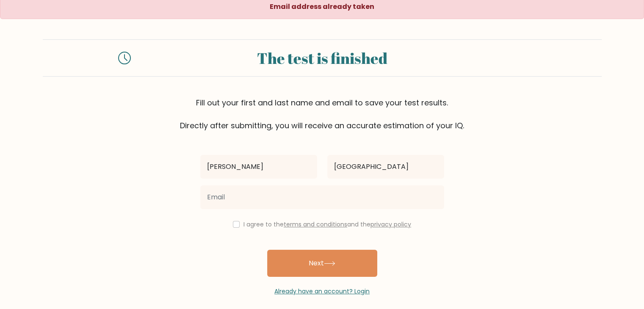
scroll to position [12, 0]
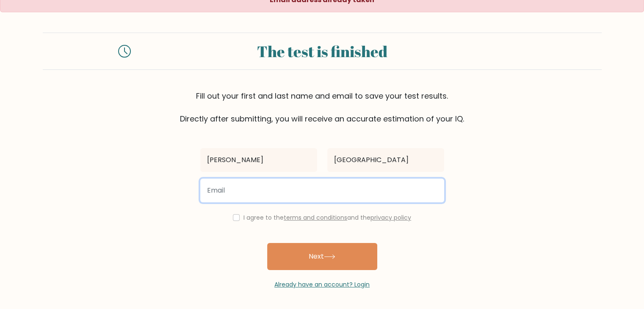
click at [238, 180] on input "email" at bounding box center [322, 191] width 244 height 24
type input "[EMAIL_ADDRESS][DOMAIN_NAME]"
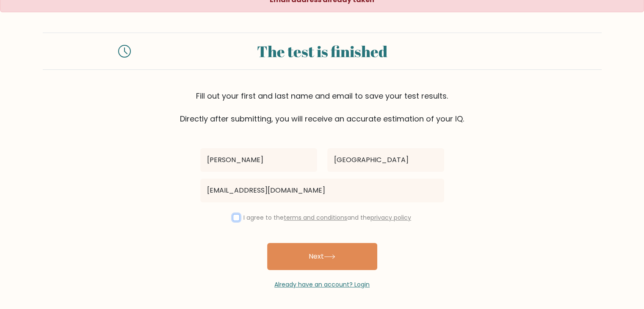
click at [236, 215] on input "checkbox" at bounding box center [236, 217] width 7 height 7
checkbox input "true"
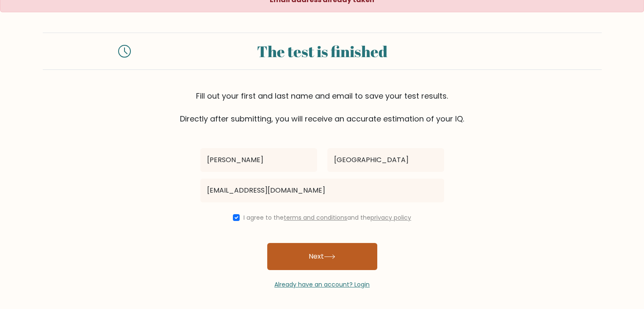
click at [311, 248] on button "Next" at bounding box center [322, 256] width 110 height 27
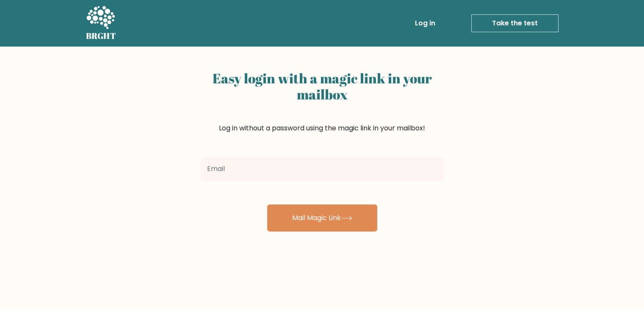
click at [262, 175] on input "email" at bounding box center [322, 169] width 244 height 24
type input "[EMAIL_ADDRESS][DOMAIN_NAME]"
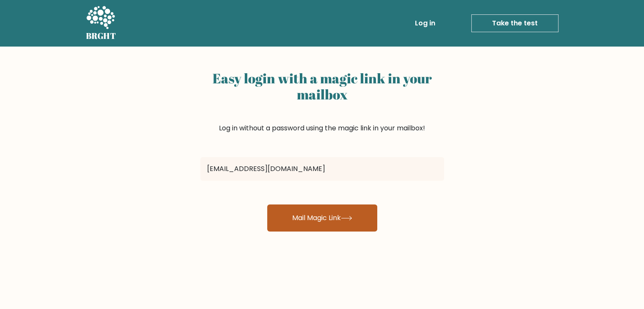
click at [335, 210] on button "Mail Magic Link" at bounding box center [322, 217] width 110 height 27
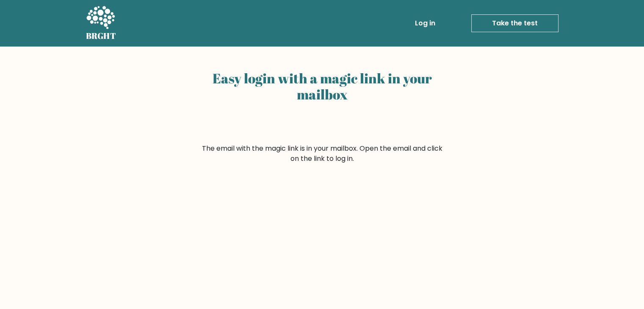
click at [433, 24] on link "Log in" at bounding box center [424, 23] width 27 height 17
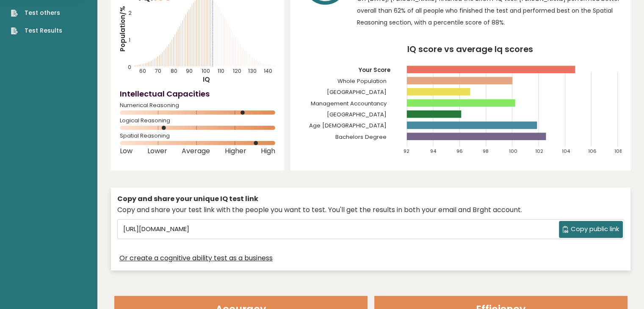
scroll to position [85, 0]
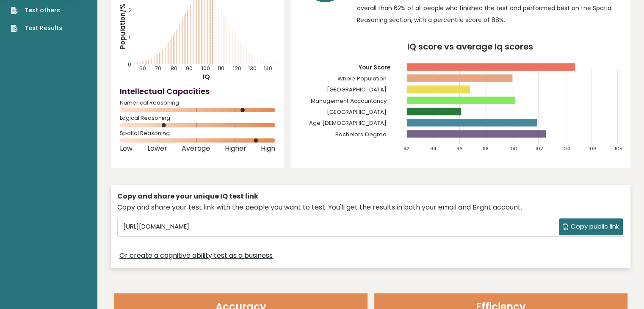
click at [584, 223] on span "Copy public link" at bounding box center [595, 227] width 48 height 10
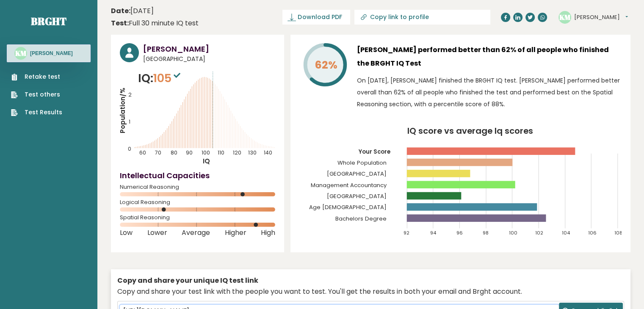
scroll to position [0, 0]
click at [342, 14] on span "Download PDF" at bounding box center [320, 17] width 44 height 9
click at [350, 21] on span "✓ Your PDF is downloaded..." at bounding box center [302, 17] width 96 height 15
click at [350, 19] on span "✓ Your PDF is downloaded..." at bounding box center [302, 17] width 96 height 15
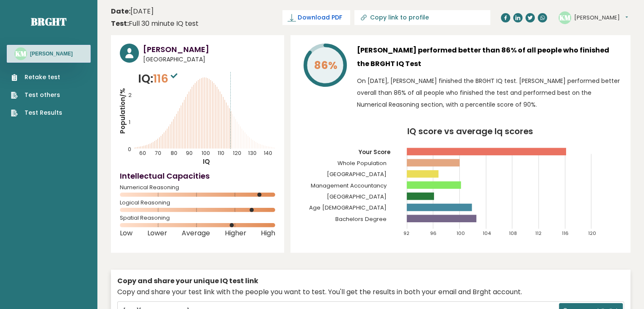
click at [342, 16] on span "Download PDF" at bounding box center [320, 17] width 44 height 9
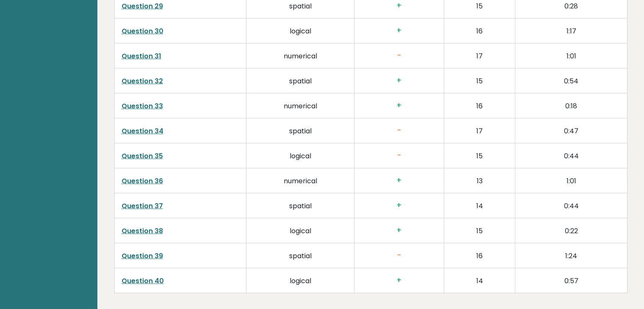
scroll to position [2244, 0]
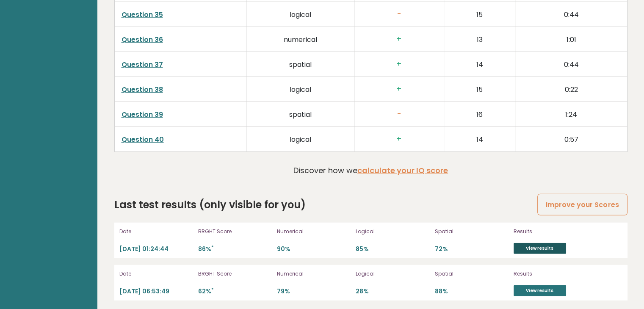
click at [539, 245] on link "View results" at bounding box center [539, 248] width 52 height 11
